Goal: Task Accomplishment & Management: Complete application form

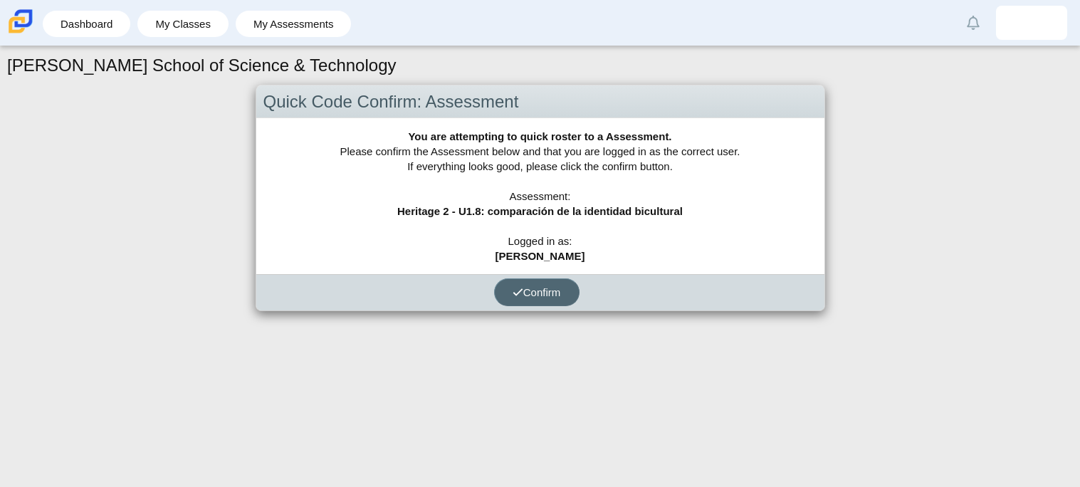
click at [547, 300] on button "Confirm" at bounding box center [536, 292] width 85 height 28
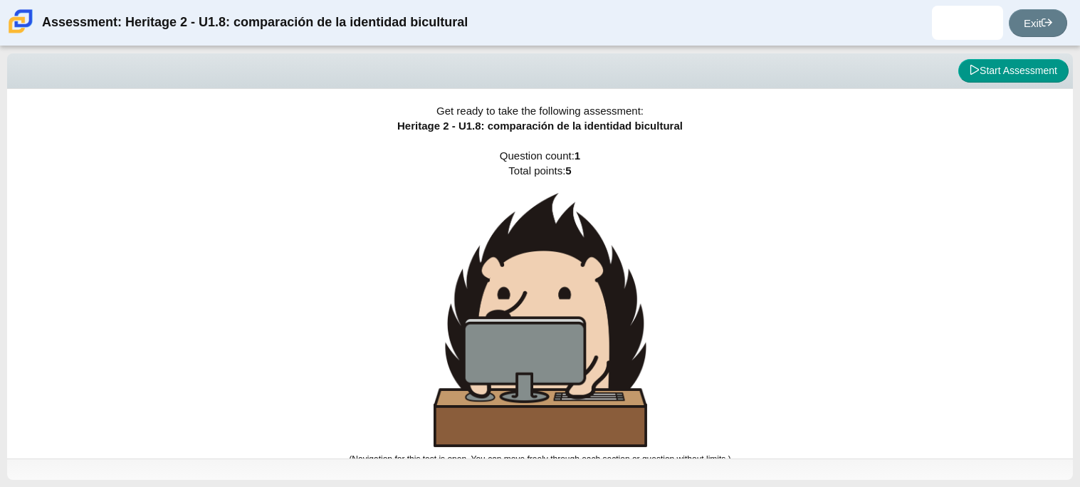
click at [1050, 83] on div "Viewing Question 0 of 1 in Pacing Mode Start Assessment" at bounding box center [540, 71] width 1066 height 36
click at [1048, 75] on button "Start Assessment" at bounding box center [1013, 71] width 110 height 24
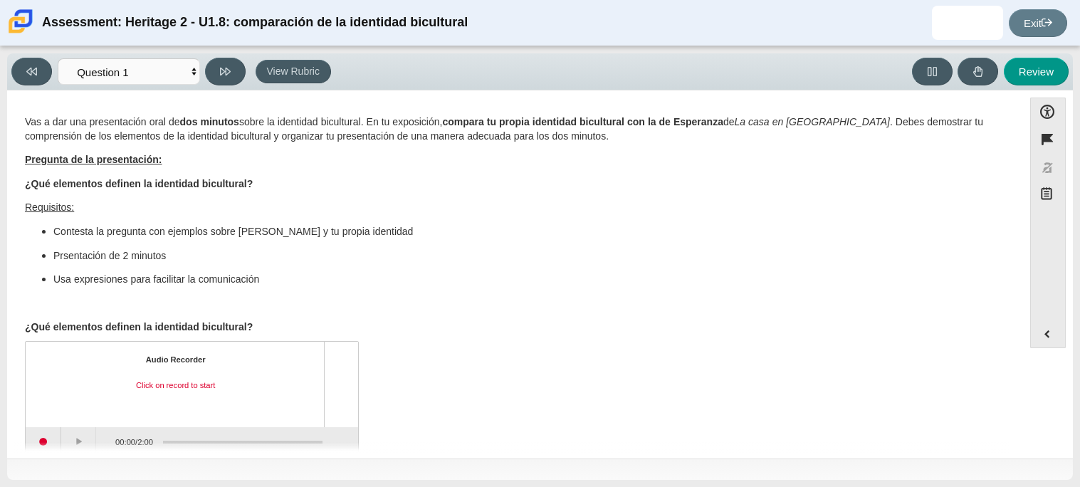
click at [834, 343] on div "Vas a dar una presentación oral de dos minutos sobre la identidad bicultural. E…" at bounding box center [515, 284] width 980 height 345
click at [41, 442] on div "Question Vas a dar una presentación oral de dos minutos sobre la identidad bicu…" at bounding box center [515, 277] width 1002 height 352
click at [49, 439] on button "Start recording" at bounding box center [44, 441] width 36 height 28
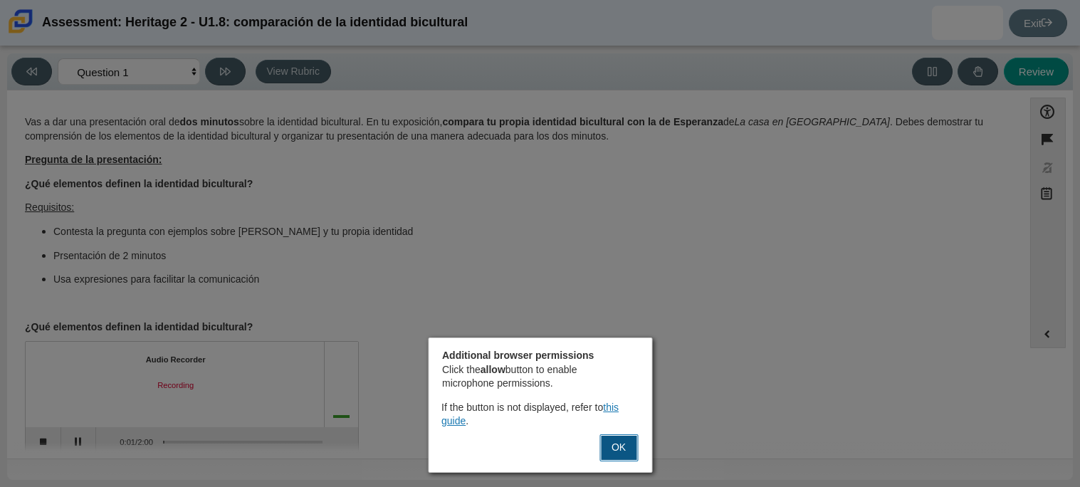
click at [609, 450] on button "OK" at bounding box center [618, 447] width 38 height 27
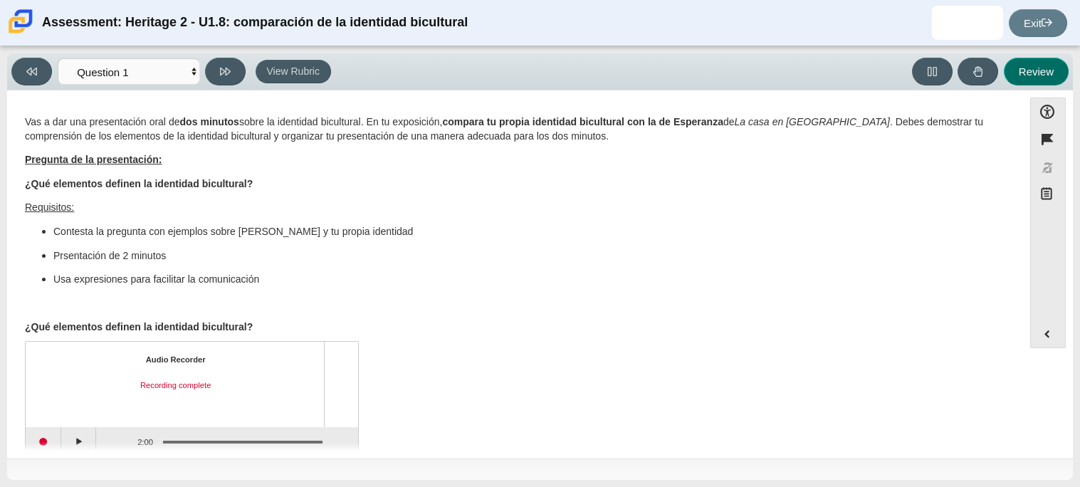
click at [1040, 78] on button "Review" at bounding box center [1036, 72] width 65 height 28
select select "review"
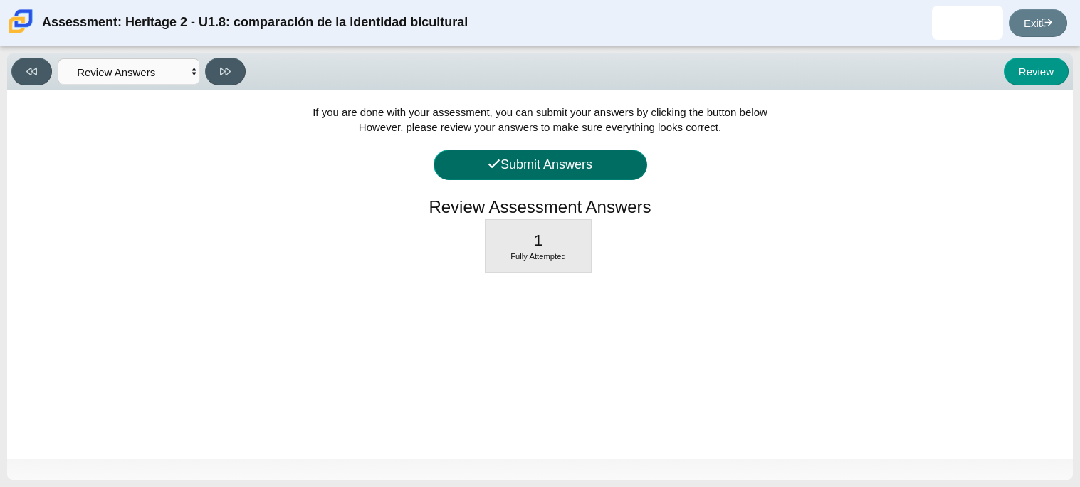
click at [626, 162] on button "Submit Answers" at bounding box center [541, 165] width 214 height 31
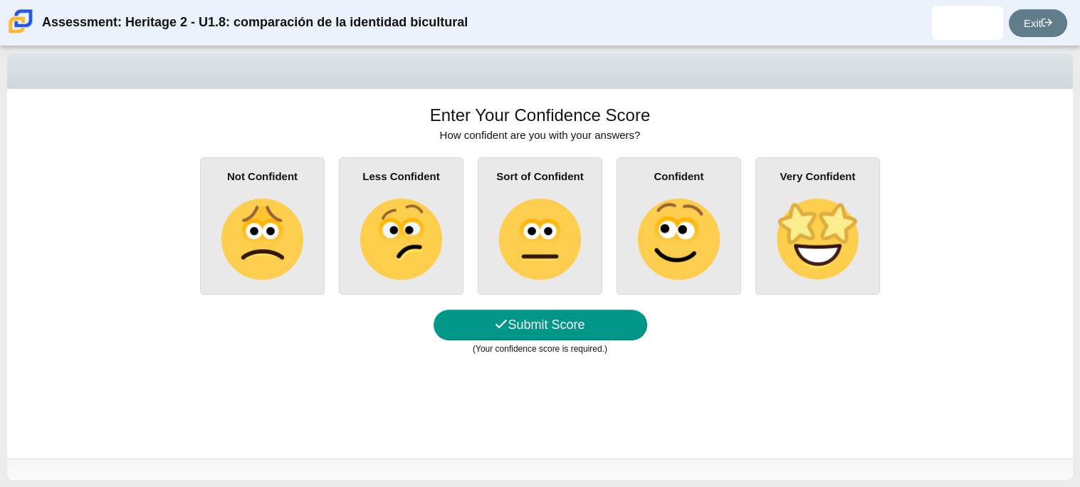
click at [289, 257] on img at bounding box center [261, 239] width 81 height 81
click at [0, 0] on input "Not Confident" at bounding box center [0, 0] width 0 height 0
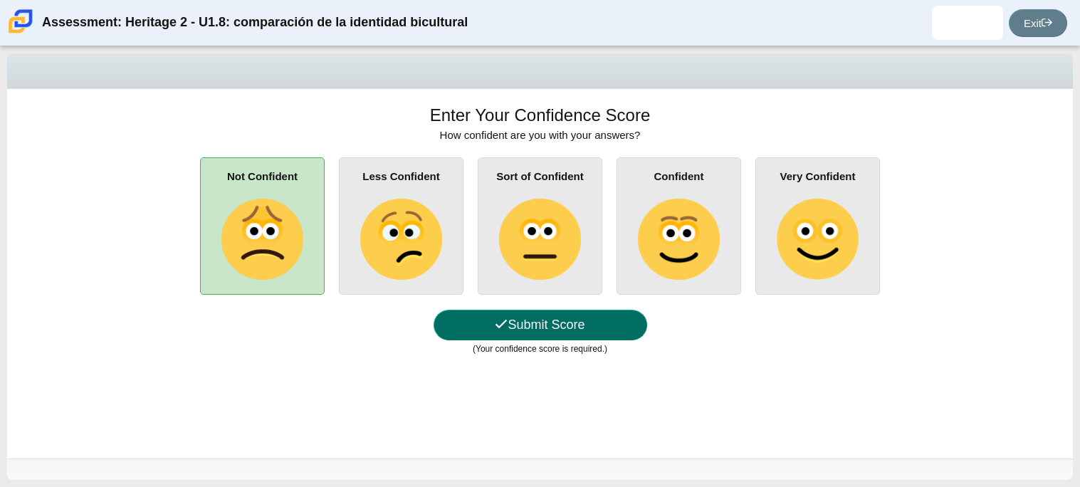
click at [568, 325] on button "Submit Score" at bounding box center [541, 325] width 214 height 31
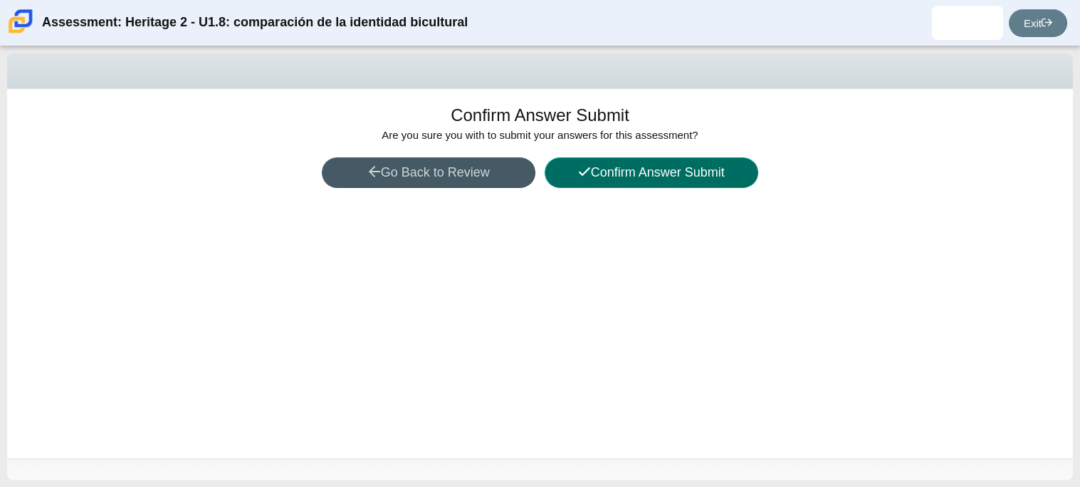
click at [632, 183] on button "Confirm Answer Submit" at bounding box center [652, 172] width 214 height 31
